Goal: Transaction & Acquisition: Purchase product/service

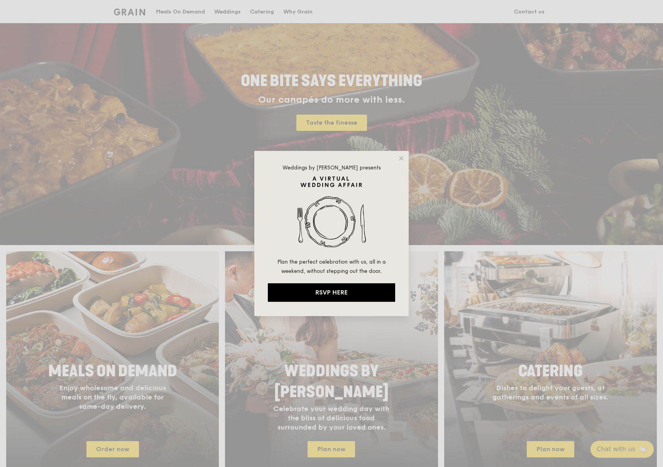
click at [405, 155] on div "Weddings by [PERSON_NAME] presents Plan the perfect celebration with us, all in…" at bounding box center [331, 233] width 154 height 165
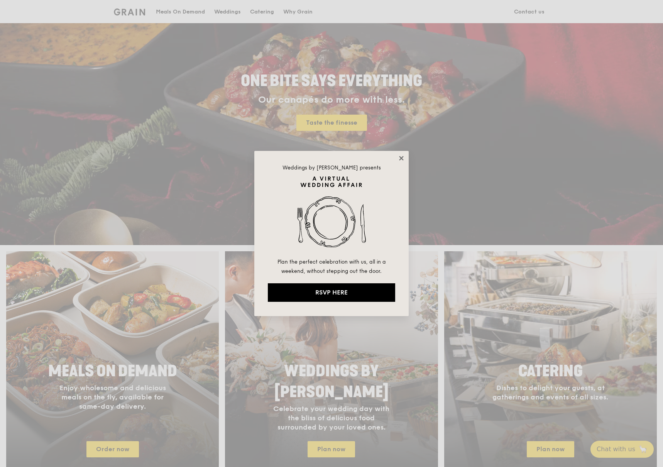
click at [402, 157] on icon at bounding box center [401, 158] width 4 height 4
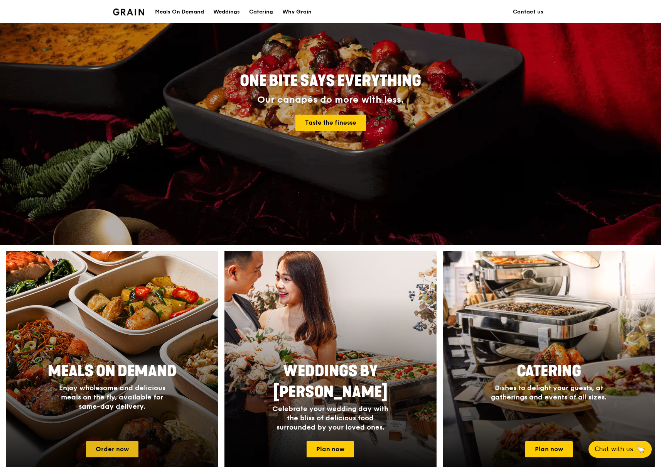
click at [99, 449] on link "Order now" at bounding box center [112, 449] width 52 height 16
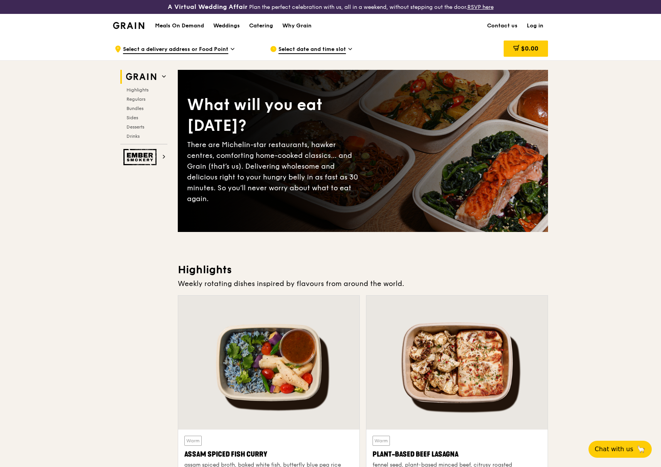
click at [531, 25] on link "Log in" at bounding box center [535, 25] width 26 height 23
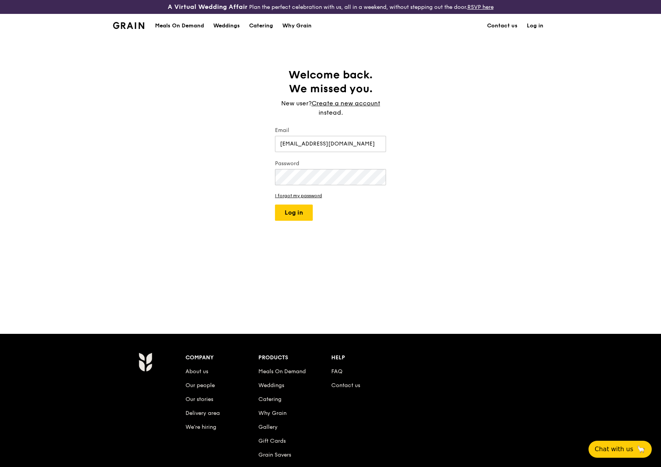
type input "[EMAIL_ADDRESS][DOMAIN_NAME]"
click at [298, 213] on button "Log in" at bounding box center [294, 212] width 38 height 16
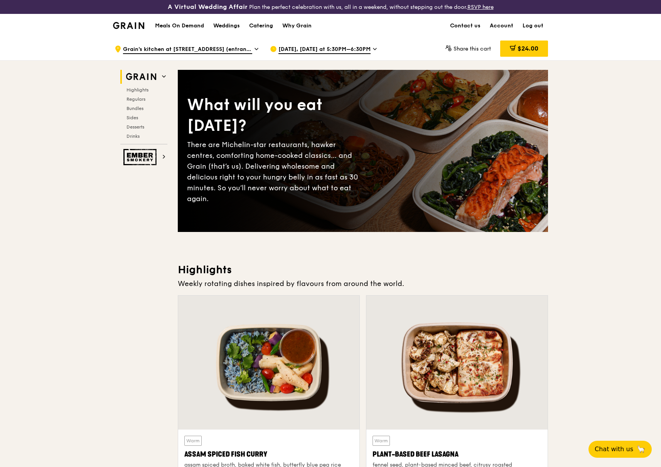
drag, startPoint x: 531, startPoint y: 46, endPoint x: 504, endPoint y: 48, distance: 26.7
click at [504, 48] on div "$24.00" at bounding box center [524, 49] width 48 height 16
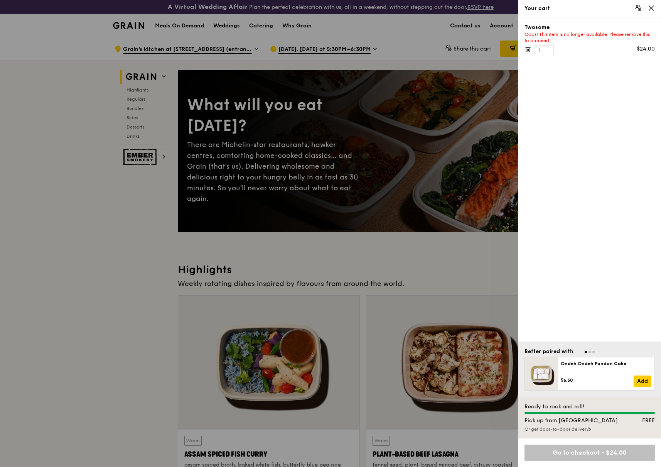
click at [528, 49] on icon at bounding box center [528, 49] width 7 height 7
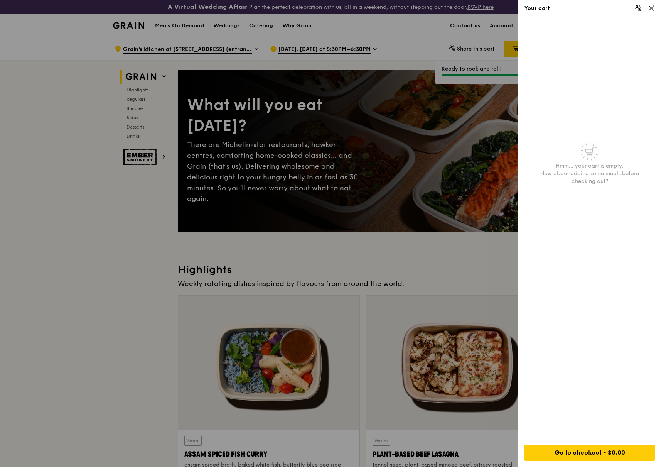
click at [432, 275] on div at bounding box center [330, 233] width 661 height 467
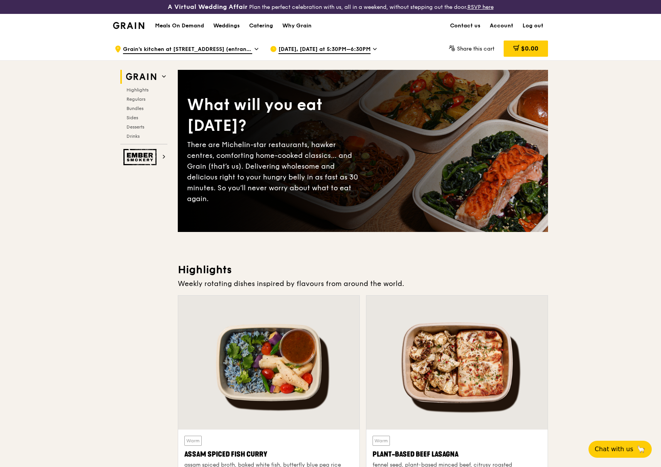
click at [253, 47] on div ".cls-1 { fill: none; stroke: #fff; stroke-linecap: round; stroke-linejoin: roun…" at bounding box center [186, 48] width 143 height 23
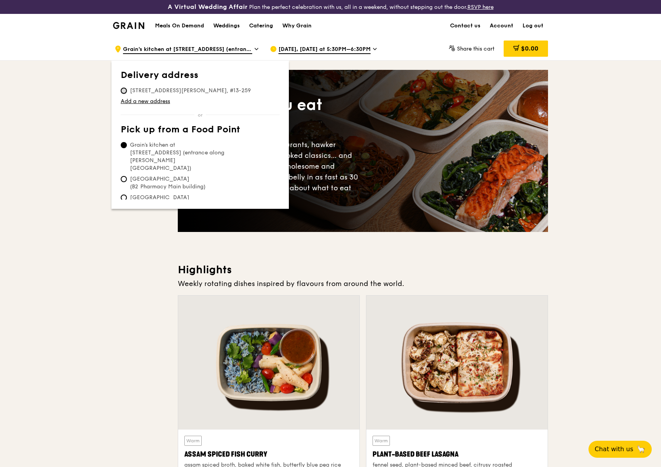
click at [122, 91] on input "[STREET_ADDRESS][PERSON_NAME], #13-259" at bounding box center [124, 91] width 6 height 6
radio input "true"
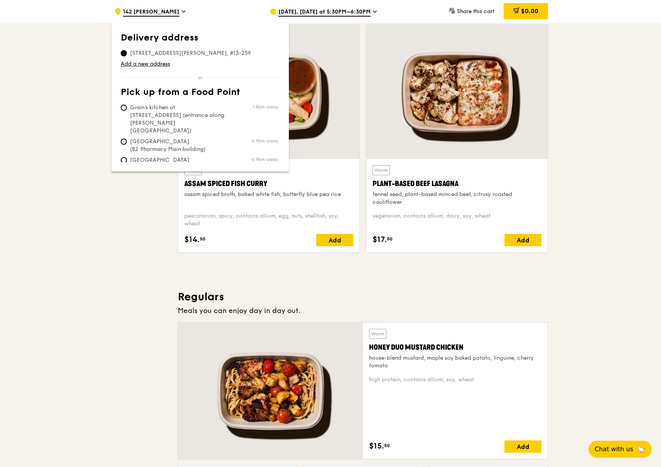
scroll to position [347, 0]
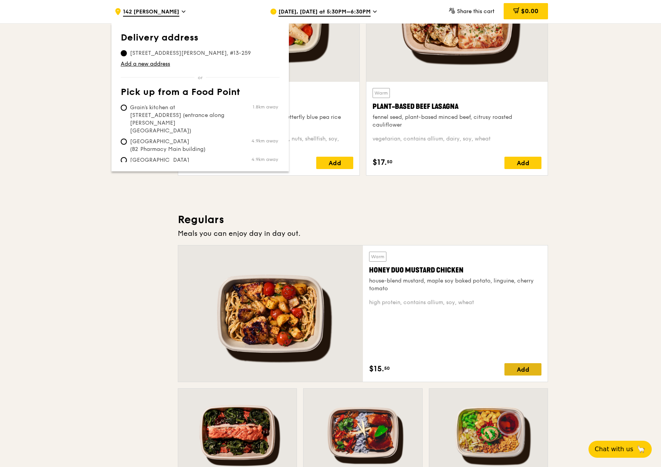
click at [519, 369] on div "Add" at bounding box center [523, 369] width 37 height 12
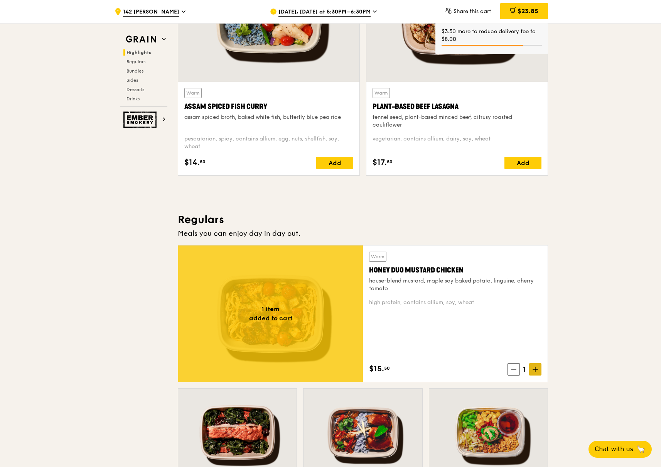
click at [533, 367] on icon at bounding box center [535, 368] width 5 height 5
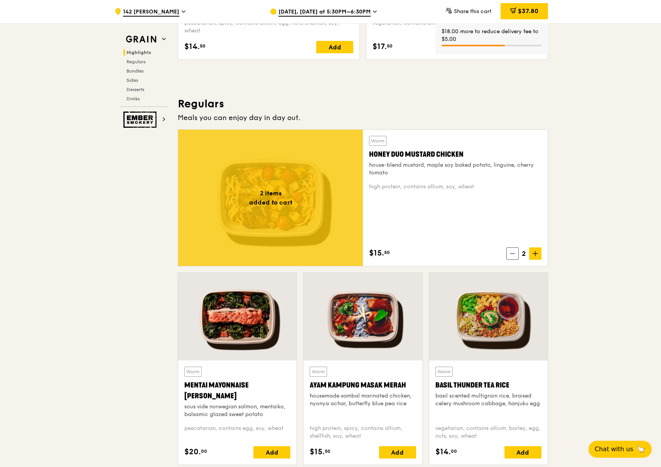
scroll to position [501, 0]
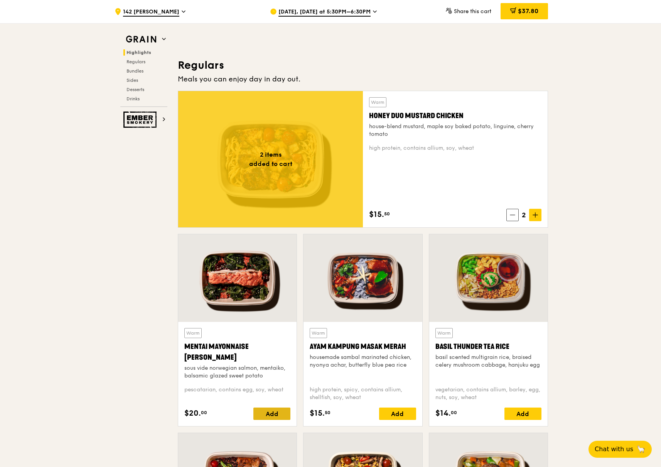
click at [284, 413] on div "Add" at bounding box center [271, 413] width 37 height 12
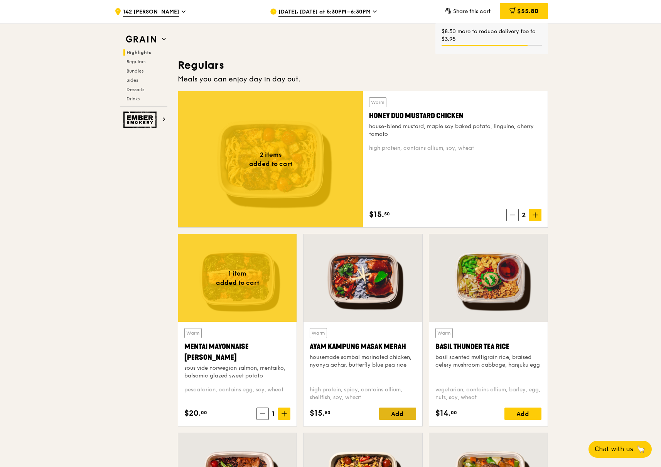
click at [401, 415] on div "Add" at bounding box center [397, 413] width 37 height 12
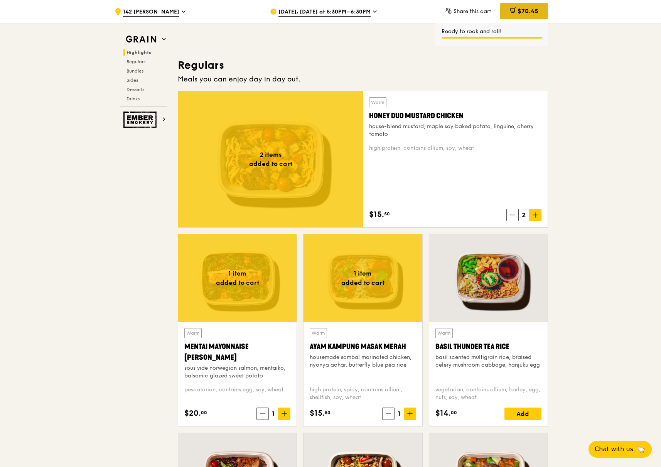
click at [518, 13] on span "$70.45" at bounding box center [528, 10] width 21 height 7
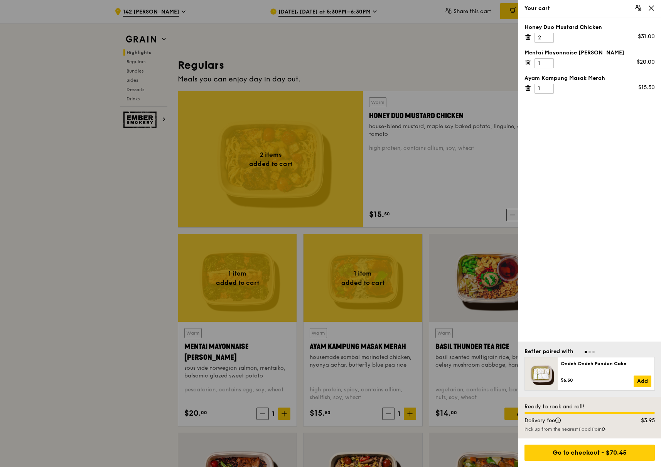
click at [595, 351] on div at bounding box center [590, 351] width 130 height 7
click at [592, 352] on div at bounding box center [590, 351] width 130 height 7
click at [592, 351] on div at bounding box center [590, 351] width 130 height 7
click at [595, 350] on div at bounding box center [590, 351] width 130 height 7
click at [586, 351] on span "Go to slide 1" at bounding box center [586, 352] width 2 height 2
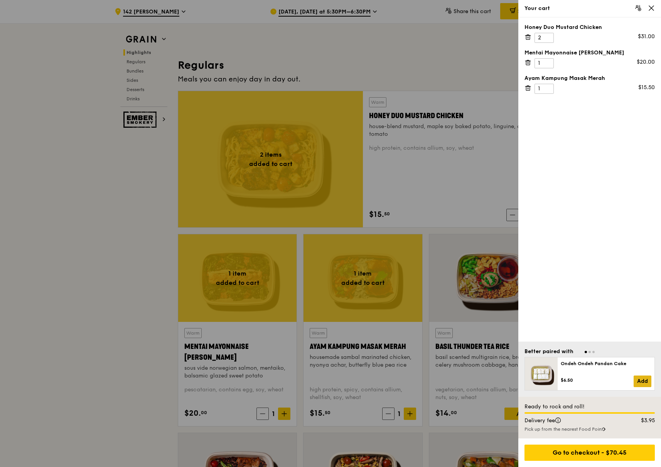
click at [644, 381] on link "Add" at bounding box center [643, 381] width 18 height 12
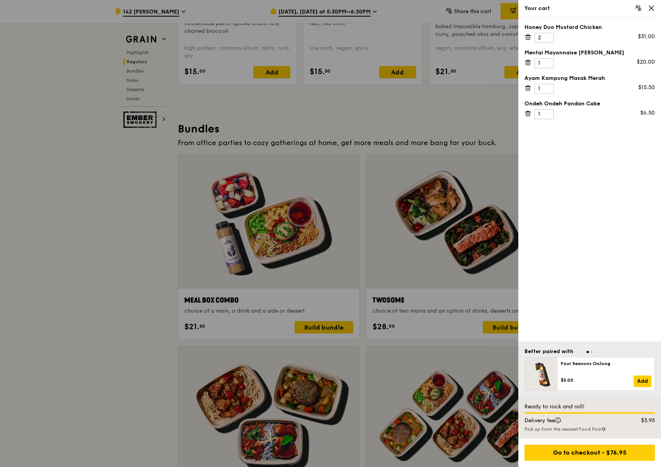
scroll to position [849, 0]
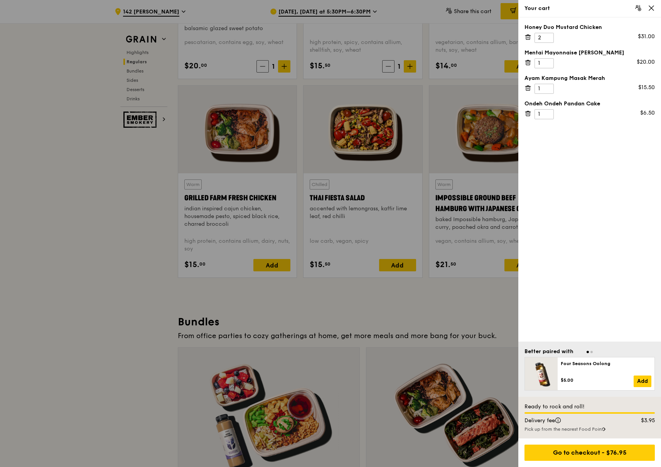
click at [133, 78] on div at bounding box center [330, 233] width 661 height 467
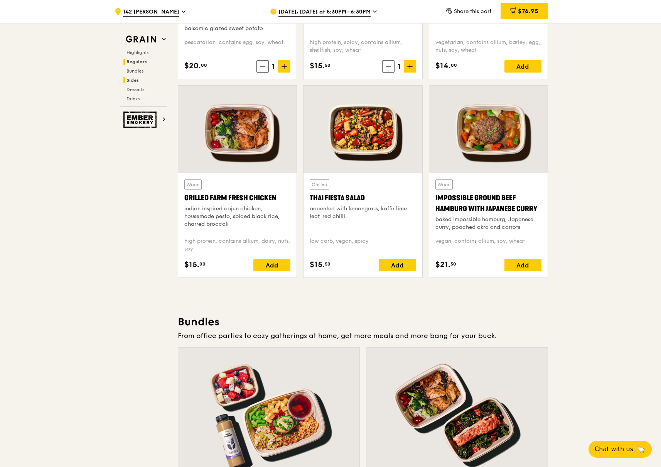
click at [132, 78] on span "Sides" at bounding box center [133, 80] width 12 height 5
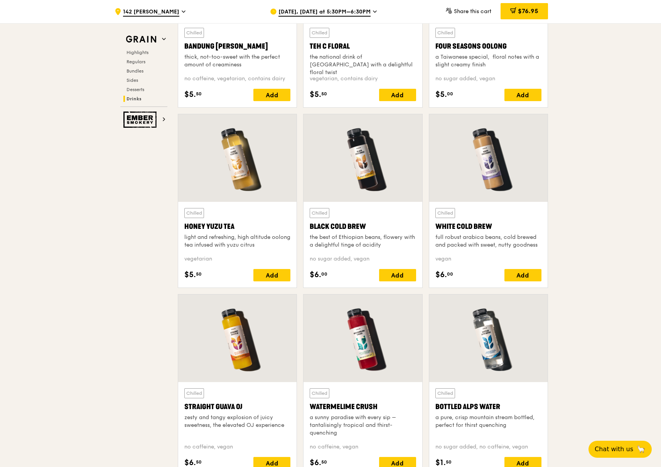
scroll to position [2627, 0]
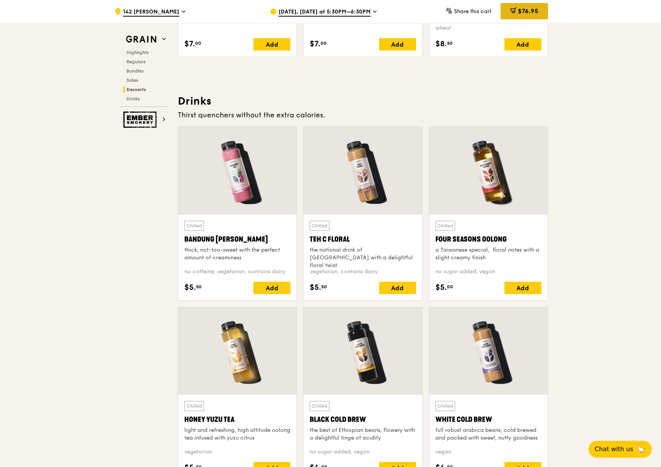
click at [522, 14] on span "$76.95" at bounding box center [528, 10] width 20 height 7
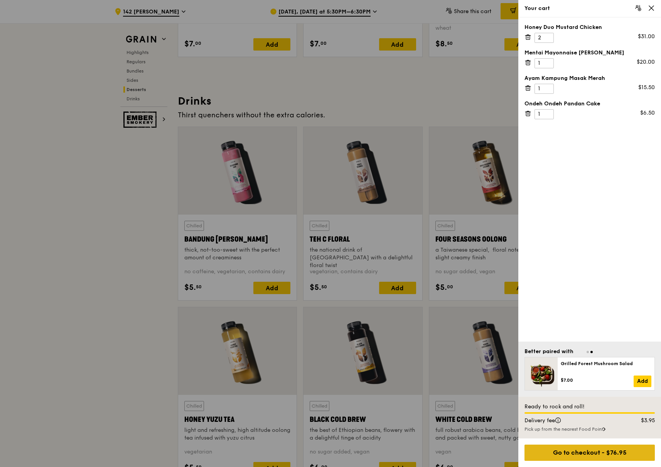
click at [598, 456] on div "Go to checkout - $76.95" at bounding box center [590, 452] width 130 height 16
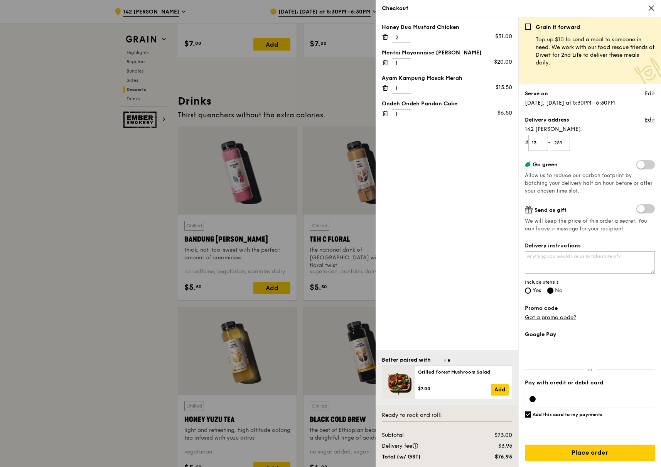
click at [653, 206] on span at bounding box center [645, 208] width 19 height 9
click at [638, 209] on input "checkbox" at bounding box center [638, 209] width 0 height 0
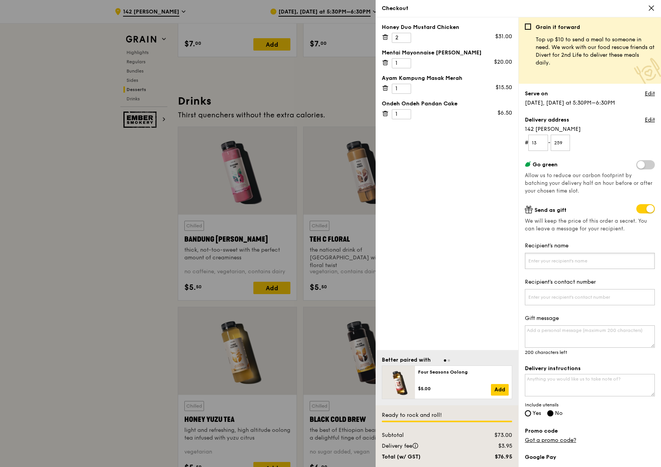
click at [577, 257] on input "Recipient's name" at bounding box center [590, 261] width 130 height 16
type input "[PERSON_NAME]"
click at [571, 298] on input "Recipient's contact number" at bounding box center [590, 297] width 130 height 16
type input "9"
type input "91160163"
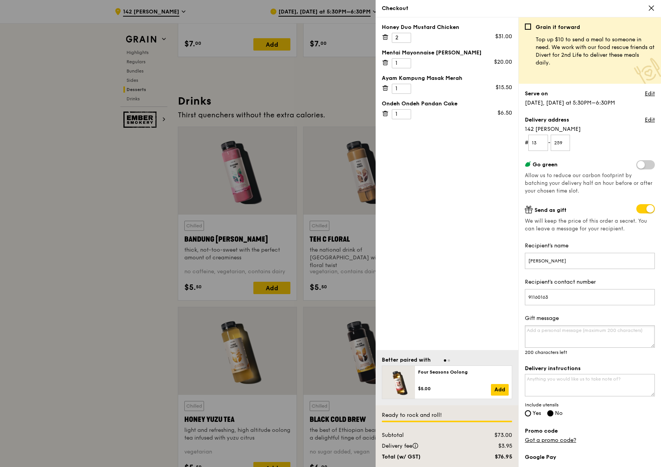
click at [577, 331] on textarea "Gift message" at bounding box center [590, 336] width 130 height 22
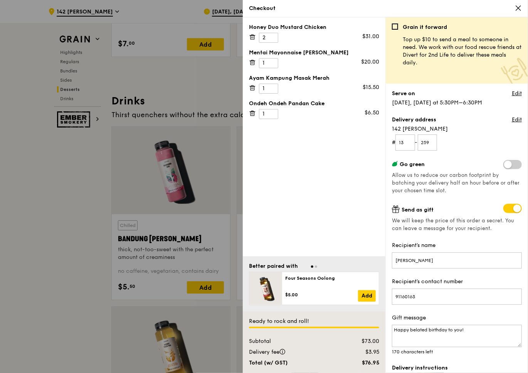
drag, startPoint x: 648, startPoint y: 194, endPoint x: 44, endPoint y: 162, distance: 605.3
click at [44, 162] on div at bounding box center [264, 186] width 528 height 373
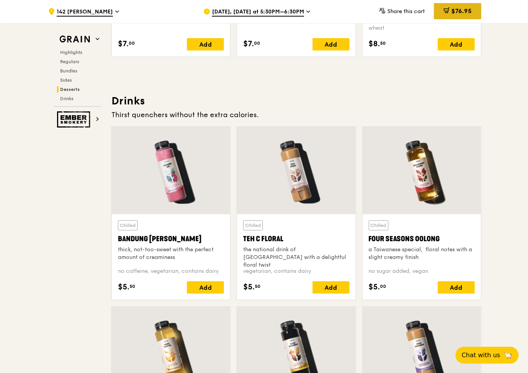
click at [452, 8] on span "$76.95" at bounding box center [462, 10] width 20 height 7
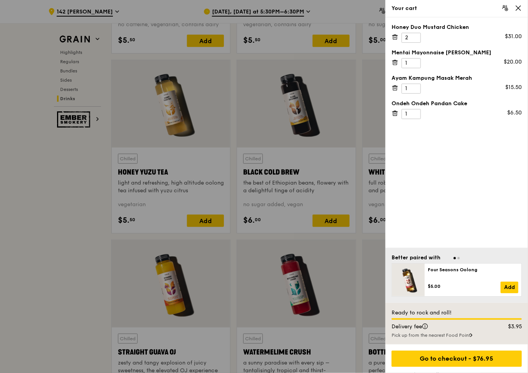
scroll to position [2936, 0]
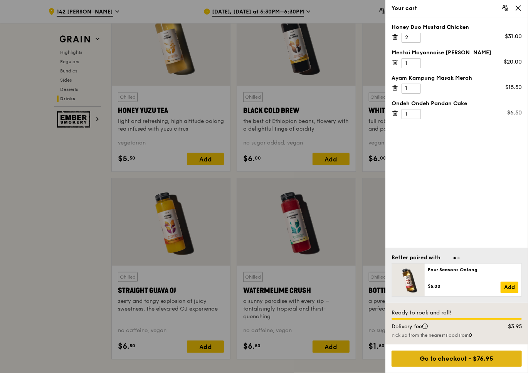
click at [447, 360] on div "Go to checkout - $76.95" at bounding box center [457, 359] width 130 height 16
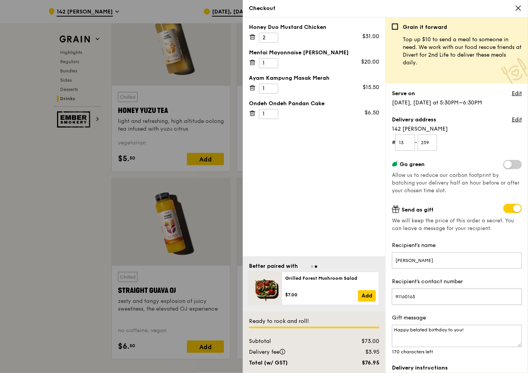
scroll to position [62, 0]
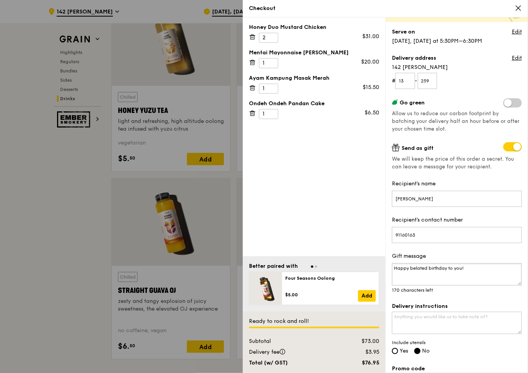
click at [489, 272] on textarea "Happy belated birthday to you!" at bounding box center [457, 274] width 130 height 22
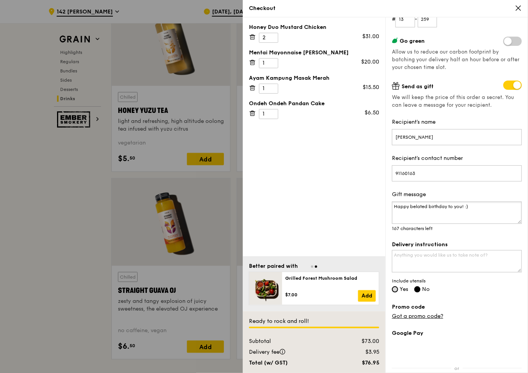
type textarea "Happy belated birthday to you! :)"
click at [394, 289] on input "Yes" at bounding box center [395, 290] width 6 height 6
radio input "true"
radio input "false"
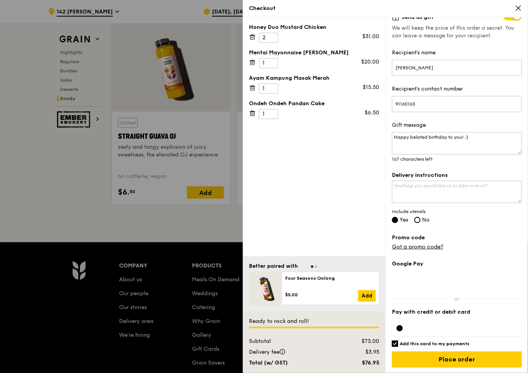
scroll to position [3152, 0]
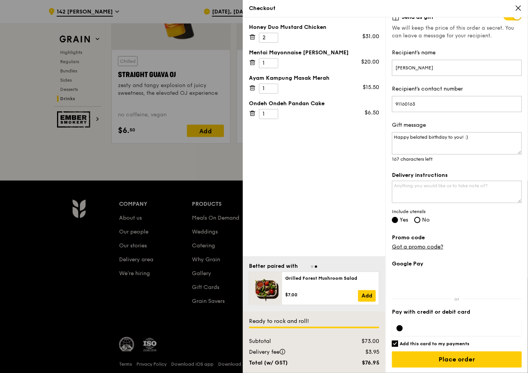
click at [396, 346] on input "Add this card to my payments" at bounding box center [395, 344] width 6 height 6
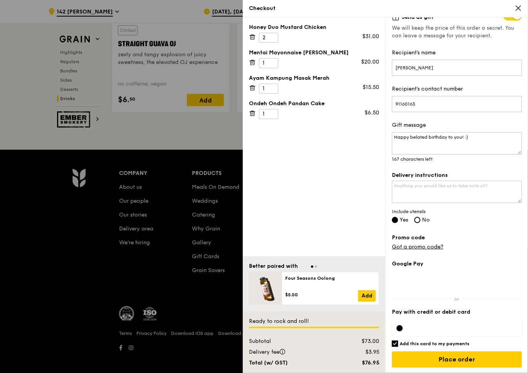
click at [395, 343] on input "Add this card to my payments" at bounding box center [395, 344] width 6 height 6
checkbox input "false"
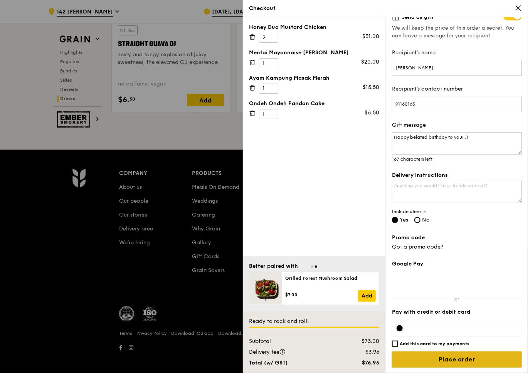
click at [447, 356] on input "Place order" at bounding box center [457, 360] width 130 height 16
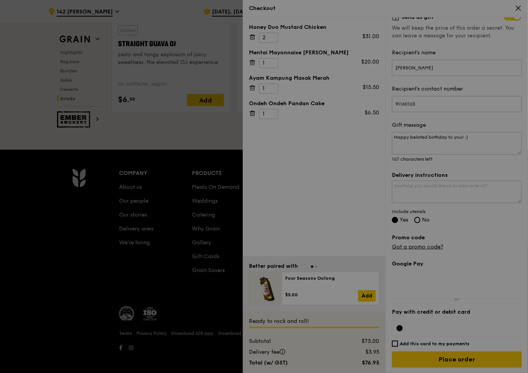
click at [395, 344] on div at bounding box center [264, 186] width 528 height 373
click at [395, 342] on div at bounding box center [264, 186] width 528 height 373
click at [397, 342] on div at bounding box center [264, 186] width 528 height 373
click at [427, 322] on div at bounding box center [264, 186] width 528 height 373
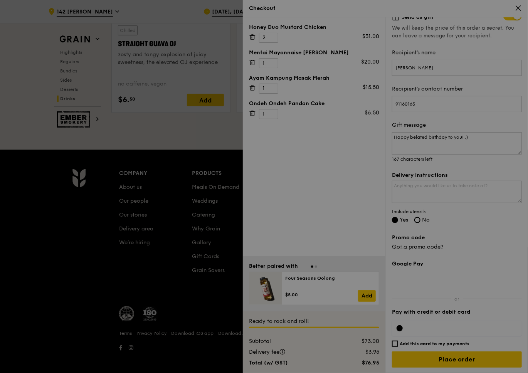
click at [473, 328] on div at bounding box center [264, 186] width 528 height 373
click at [471, 329] on div at bounding box center [264, 186] width 528 height 373
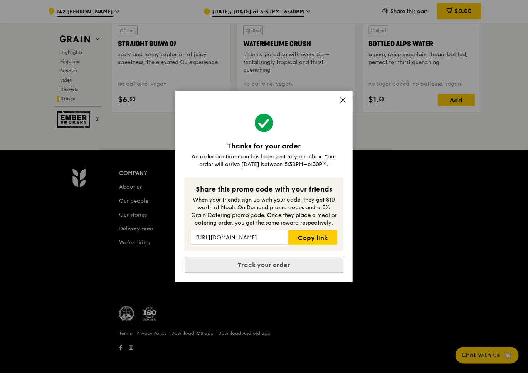
click at [299, 270] on link "Track your order" at bounding box center [264, 265] width 159 height 16
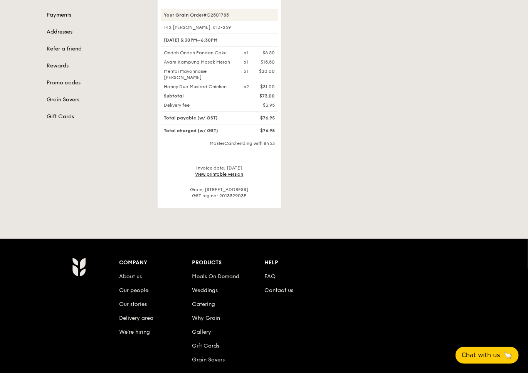
scroll to position [93, 0]
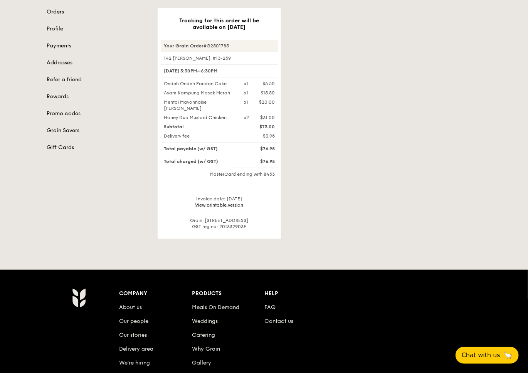
click at [436, 42] on div "Tracking for this order will be available on [DATE] Your Grain Order #G2501785 …" at bounding box center [319, 123] width 333 height 231
click at [444, 48] on div "Tracking for this order will be available on [DATE] Your Grain Order #G2501785 …" at bounding box center [319, 123] width 333 height 231
click at [445, 48] on div "Tracking for this order will be available on [DATE] Your Grain Order #G2501785 …" at bounding box center [319, 123] width 333 height 231
